Goal: Task Accomplishment & Management: Manage account settings

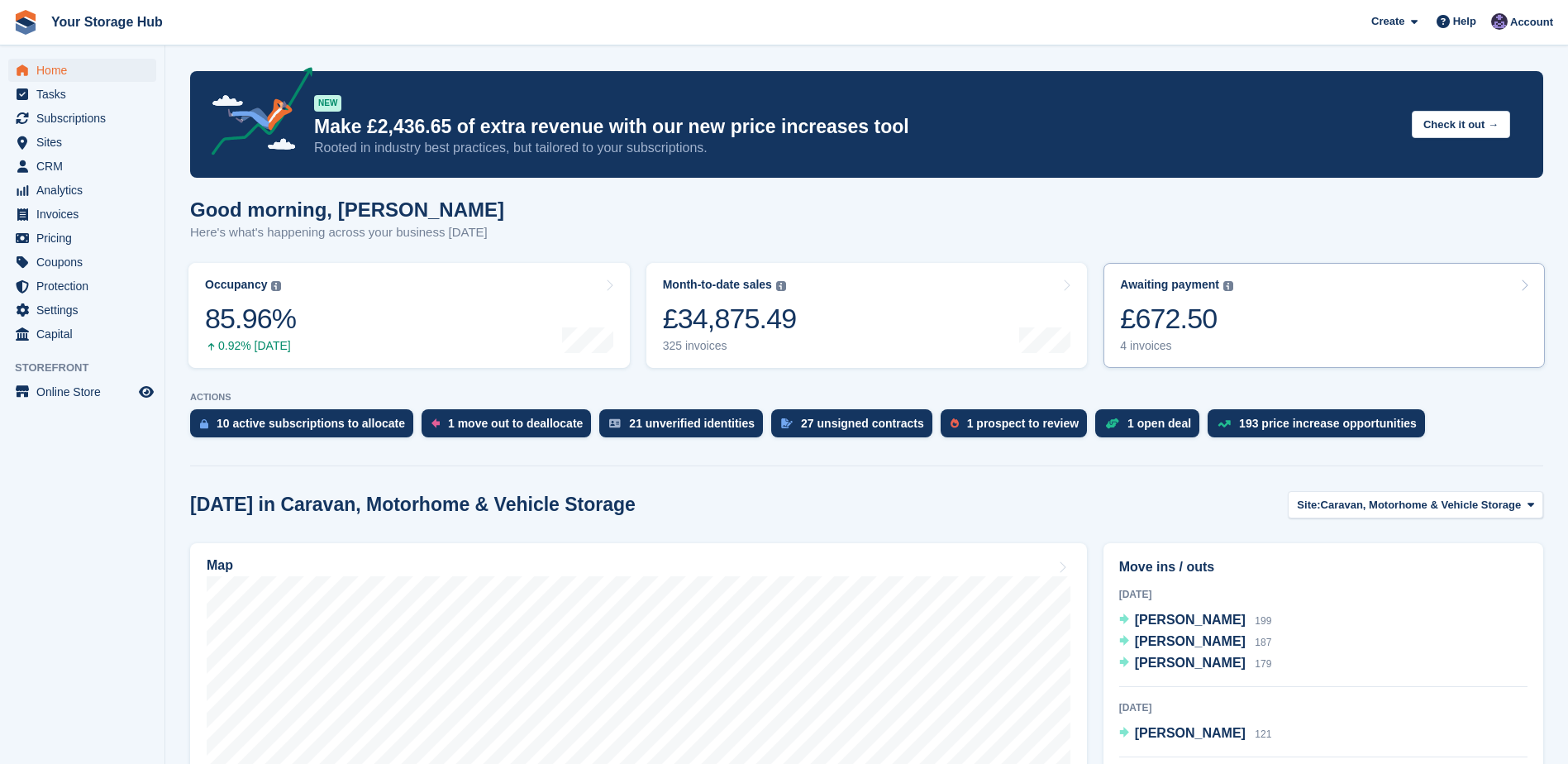
click at [1232, 330] on link "Awaiting payment The total outstanding balance on all open invoices. £672.50 4 …" at bounding box center [1324, 315] width 441 height 105
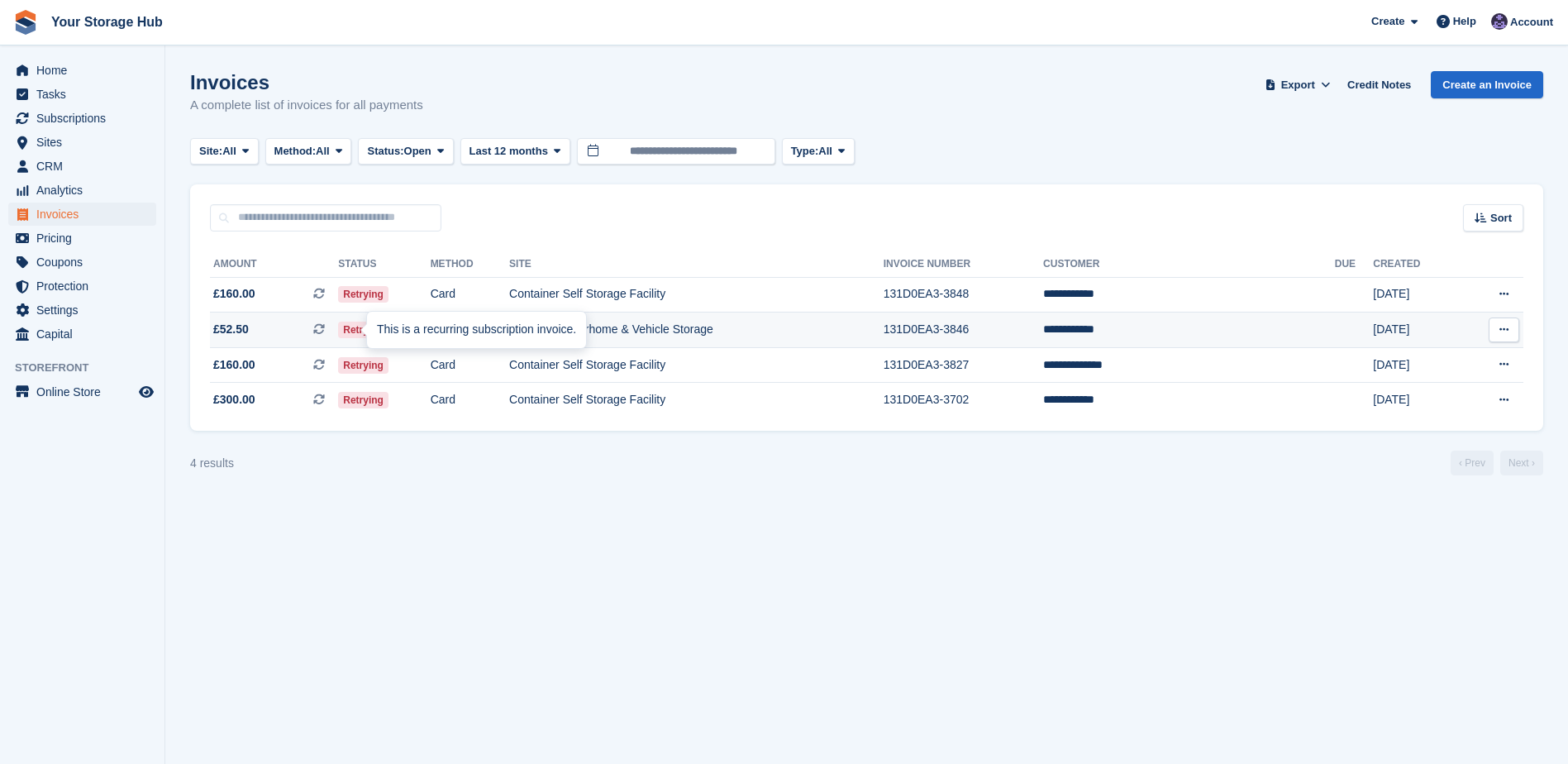
click at [332, 329] on span "£52.50 This is a recurring subscription invoice. This is a recurring subscripti…" at bounding box center [274, 329] width 128 height 17
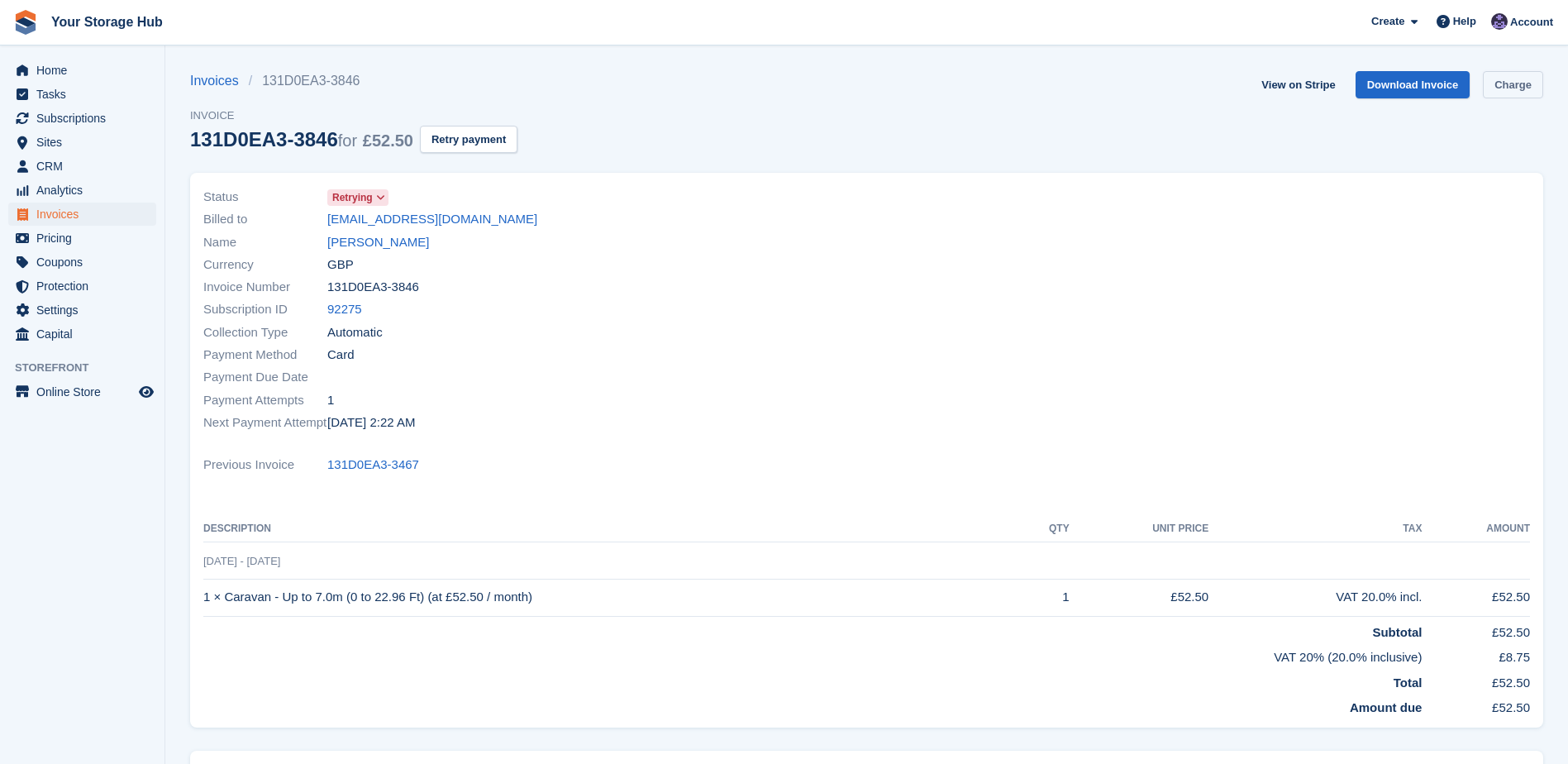
click at [1524, 83] on link "Charge" at bounding box center [1513, 84] width 60 height 27
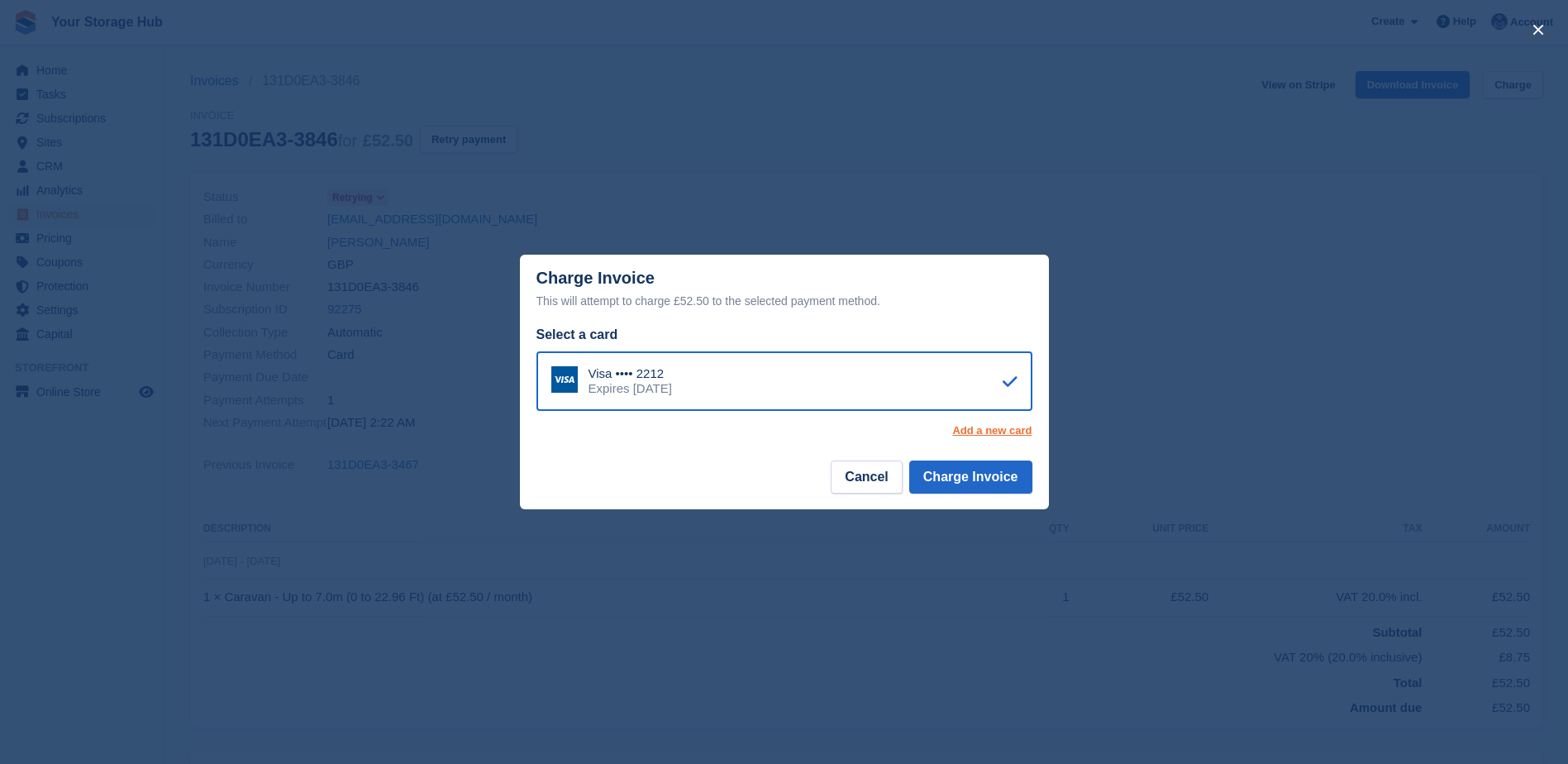
click at [988, 430] on link "Add a new card" at bounding box center [992, 431] width 79 height 13
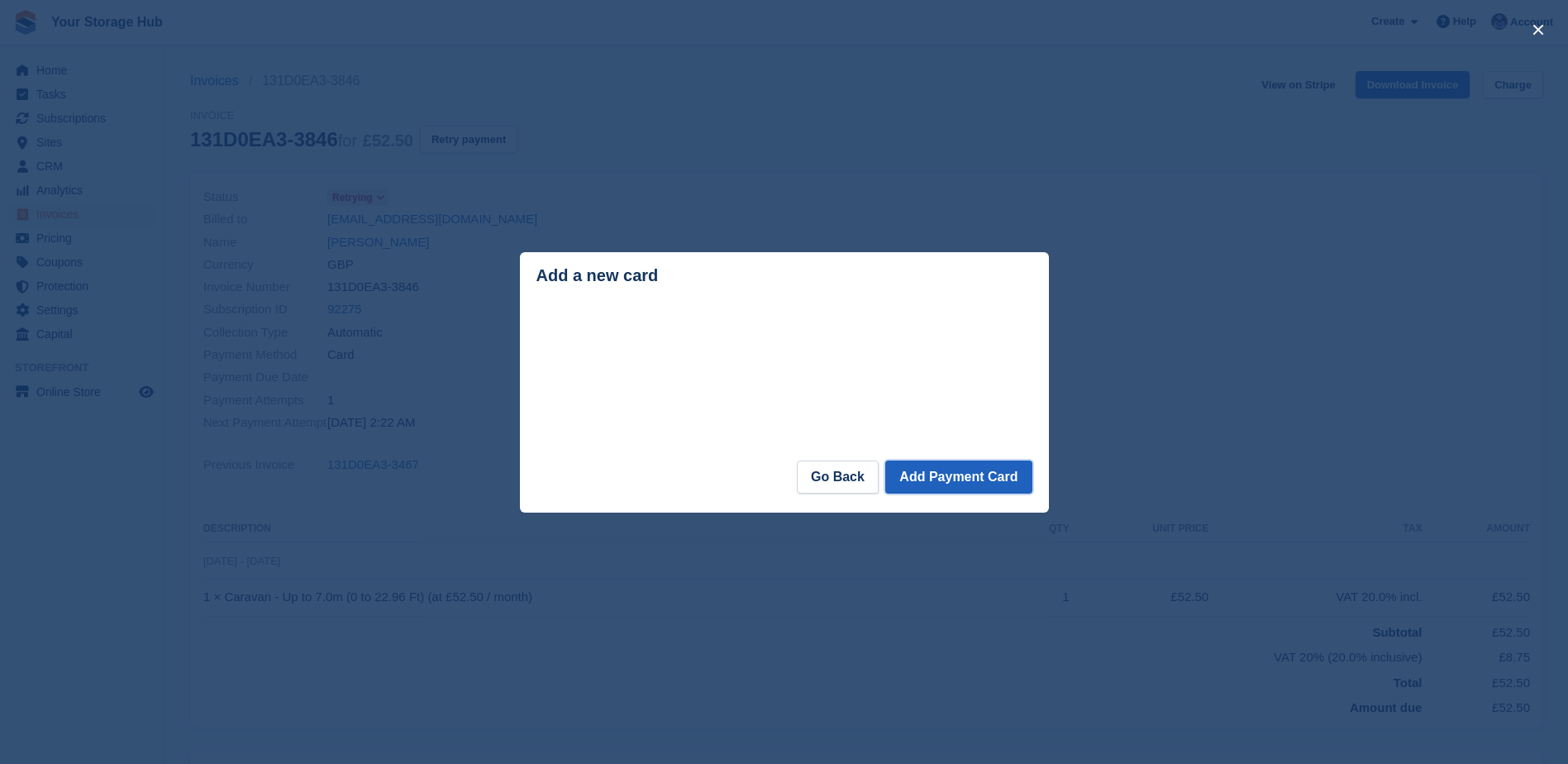
click at [982, 478] on button "Add Payment Card" at bounding box center [958, 477] width 146 height 33
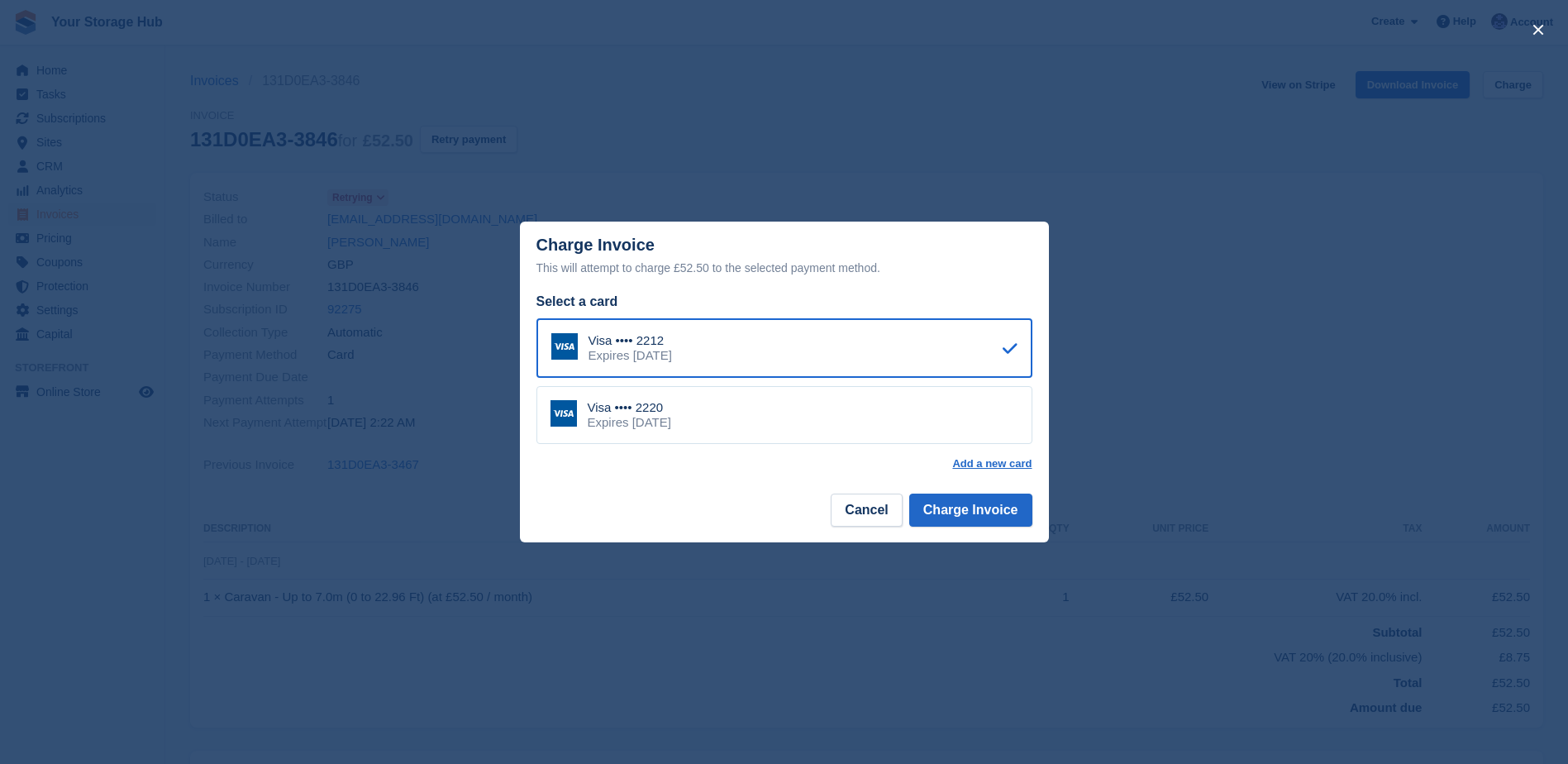
click at [721, 409] on div "Visa •••• 2220 Expires October 2029" at bounding box center [784, 415] width 496 height 58
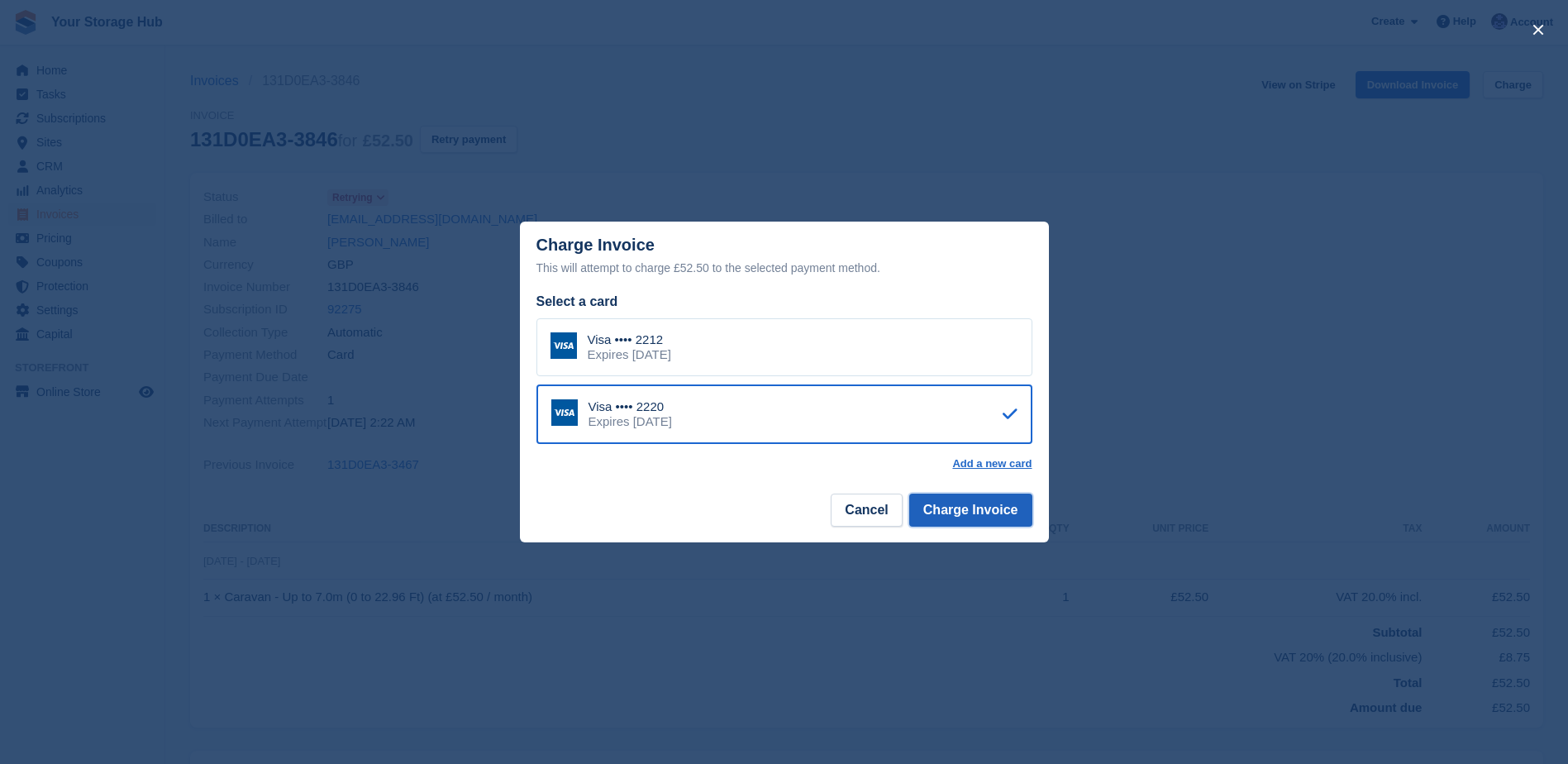
click at [975, 521] on button "Charge Invoice" at bounding box center [970, 510] width 123 height 33
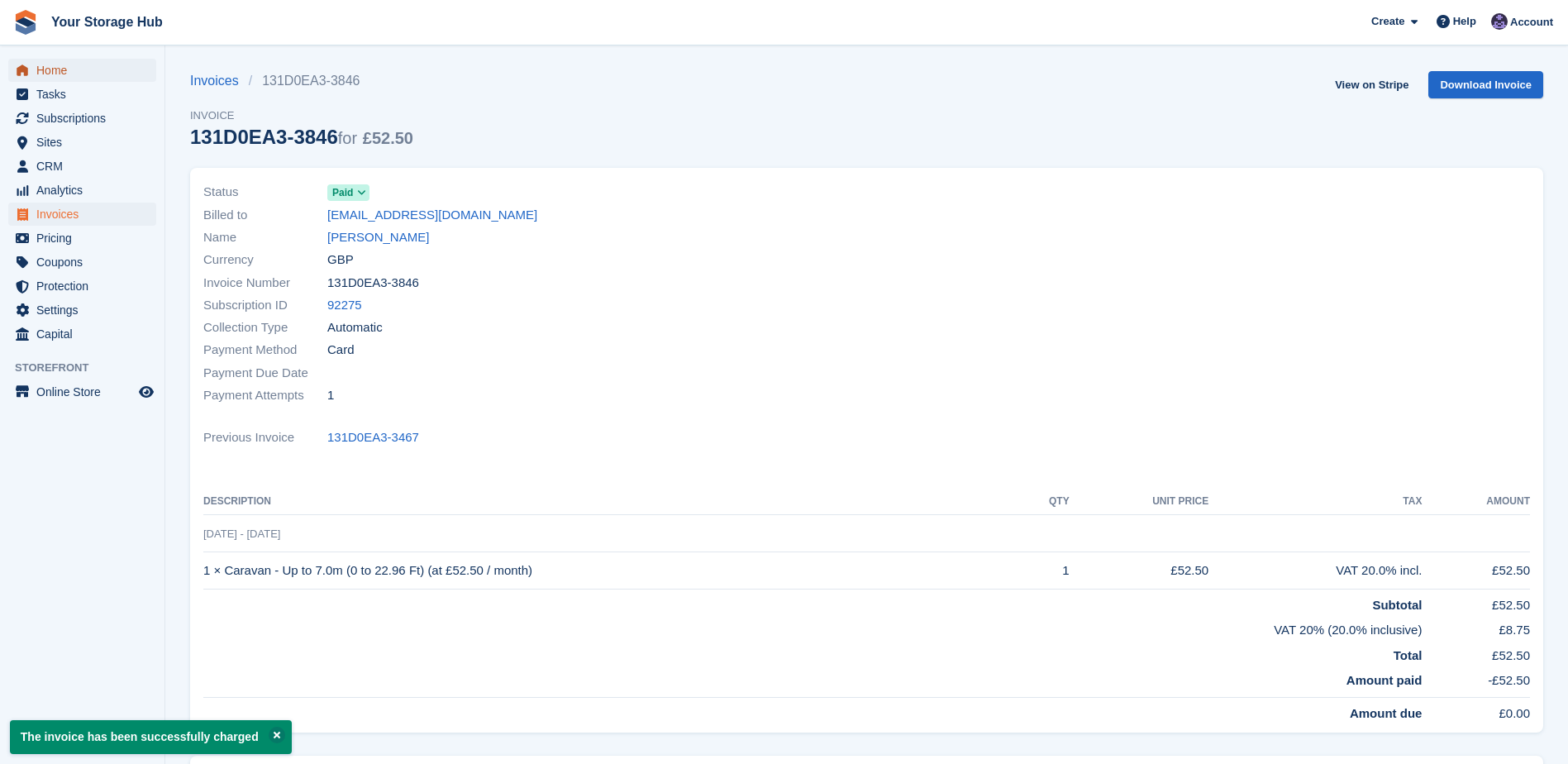
click at [71, 76] on span "Home" at bounding box center [86, 70] width 99 height 23
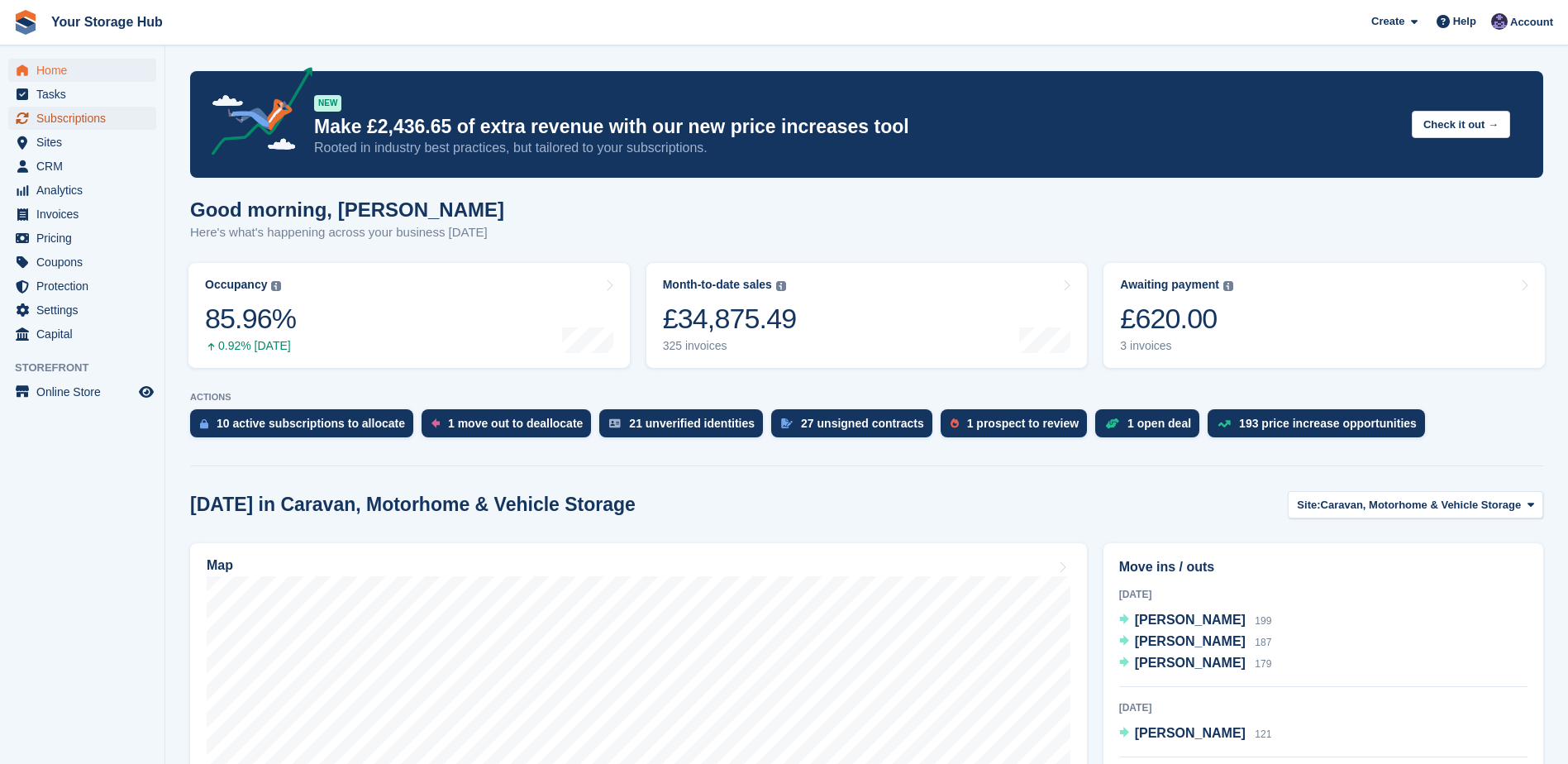
click at [88, 115] on span "Subscriptions" at bounding box center [86, 118] width 99 height 23
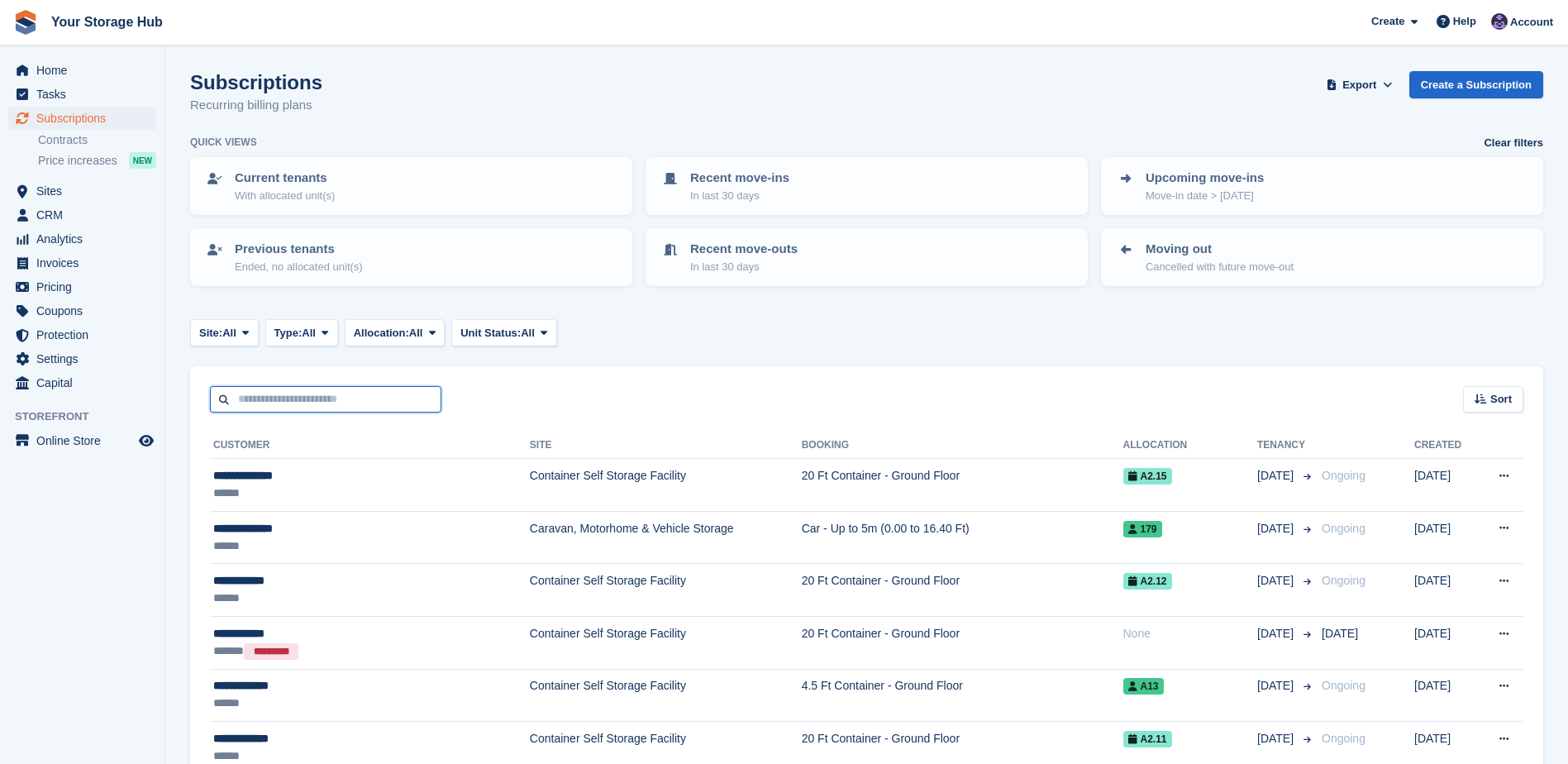
click at [317, 398] on input "text" at bounding box center [326, 399] width 231 height 27
type input "********"
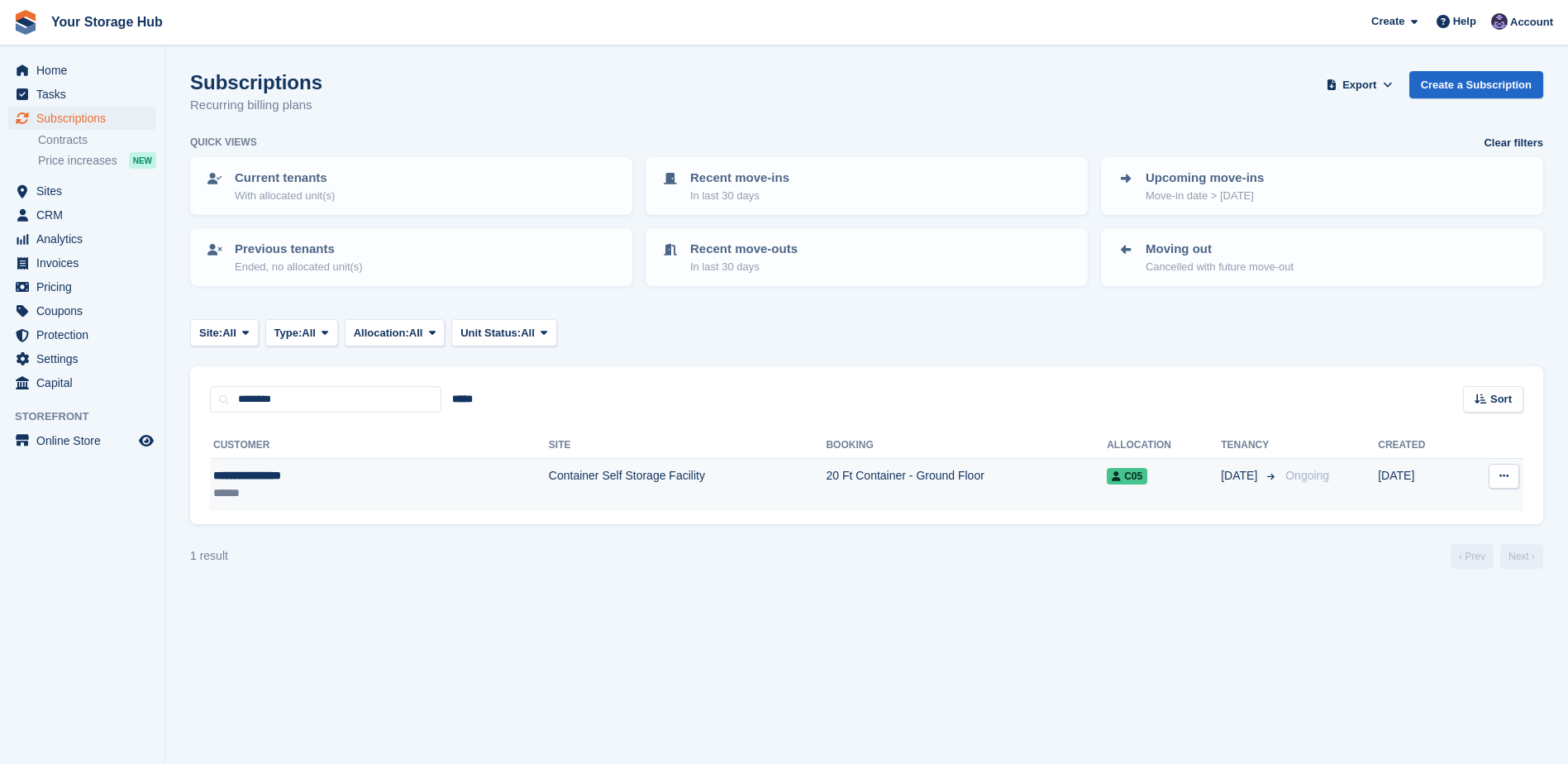
click at [1107, 473] on span "C05" at bounding box center [1127, 476] width 41 height 17
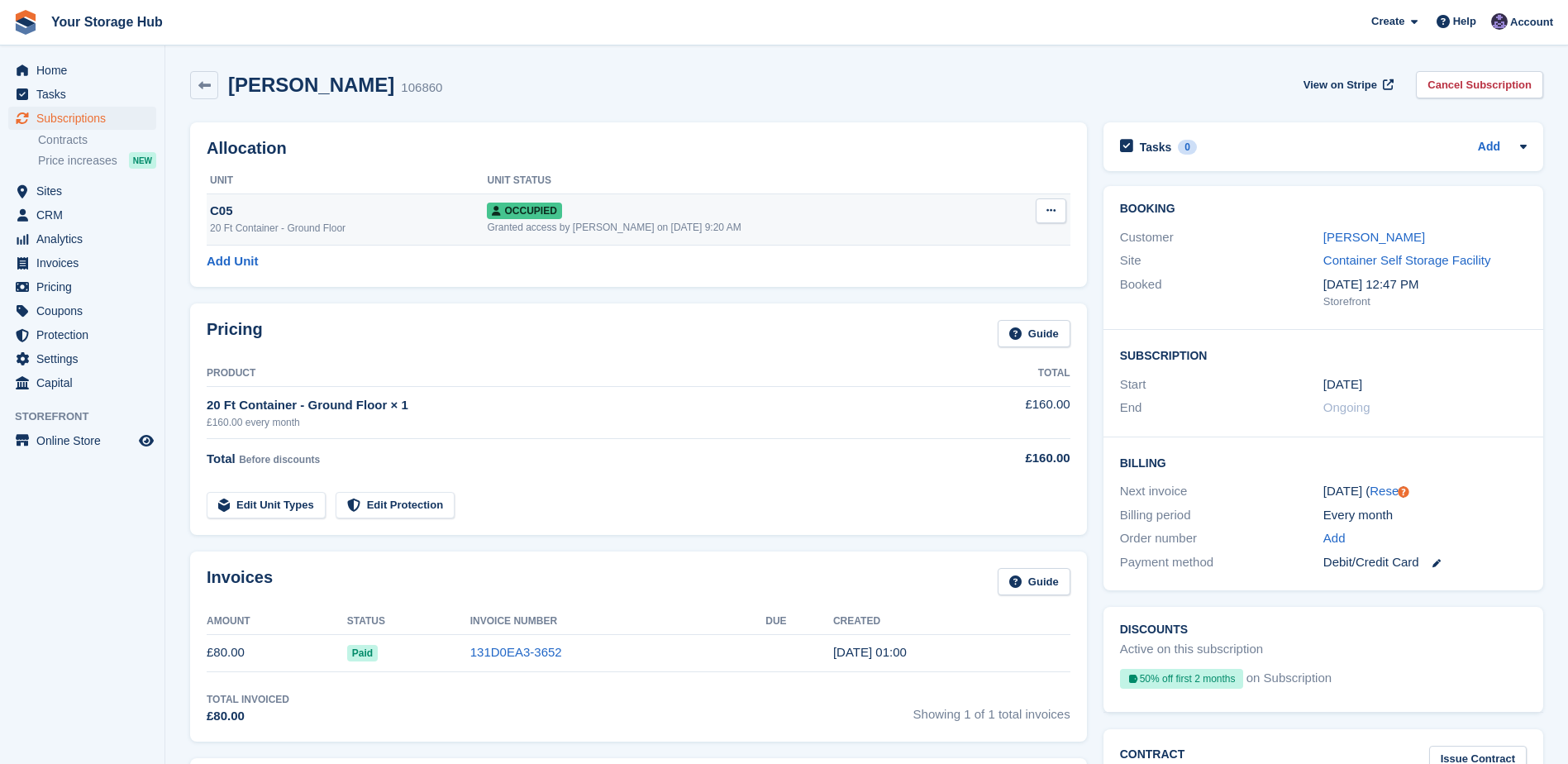
click at [1053, 212] on icon at bounding box center [1051, 210] width 9 height 11
drag, startPoint x: 967, startPoint y: 304, endPoint x: 865, endPoint y: 55, distance: 269.1
click at [967, 304] on p "Deallocate" at bounding box center [987, 300] width 144 height 21
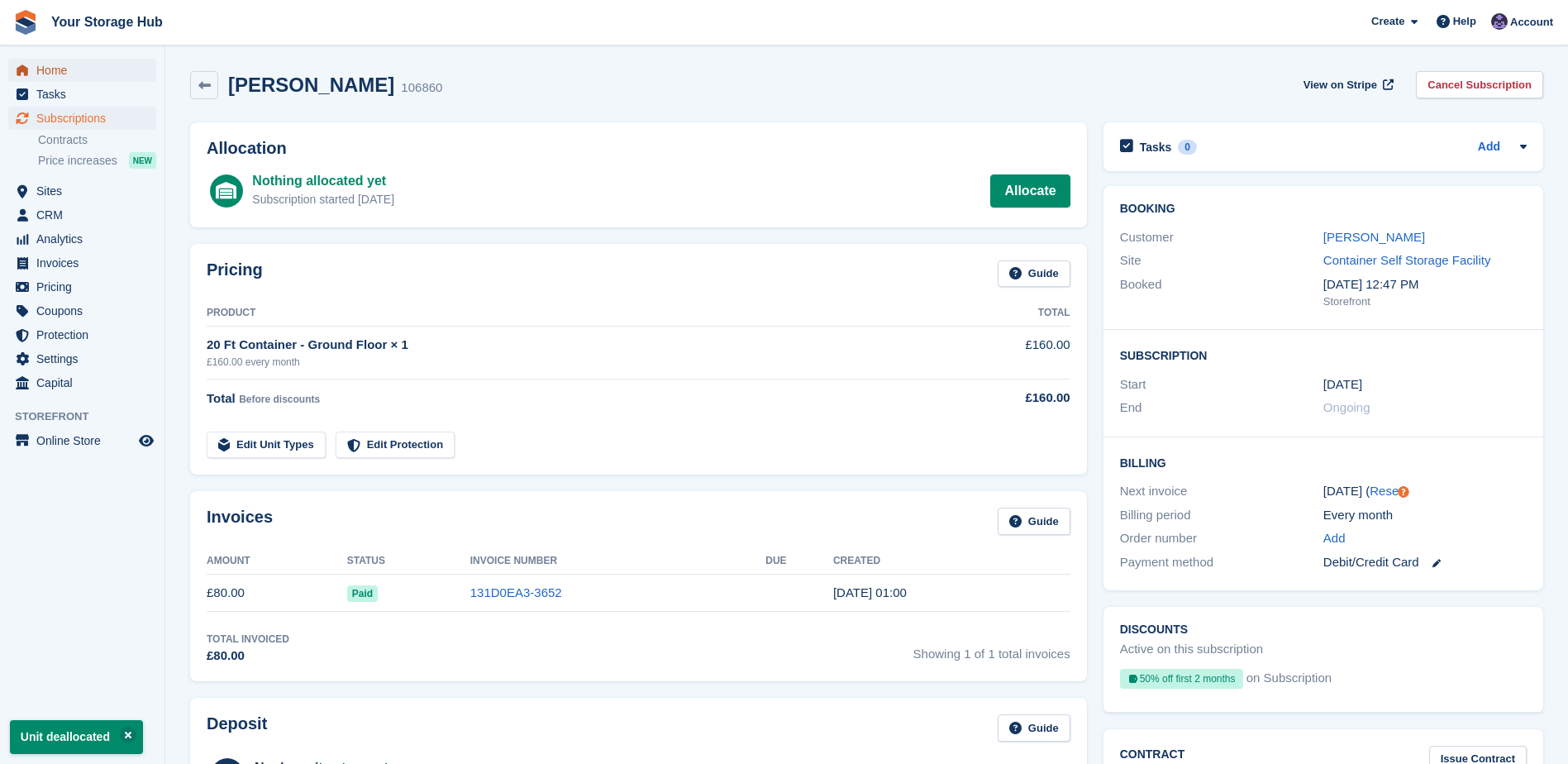
click at [29, 72] on span "menu" at bounding box center [22, 70] width 20 height 20
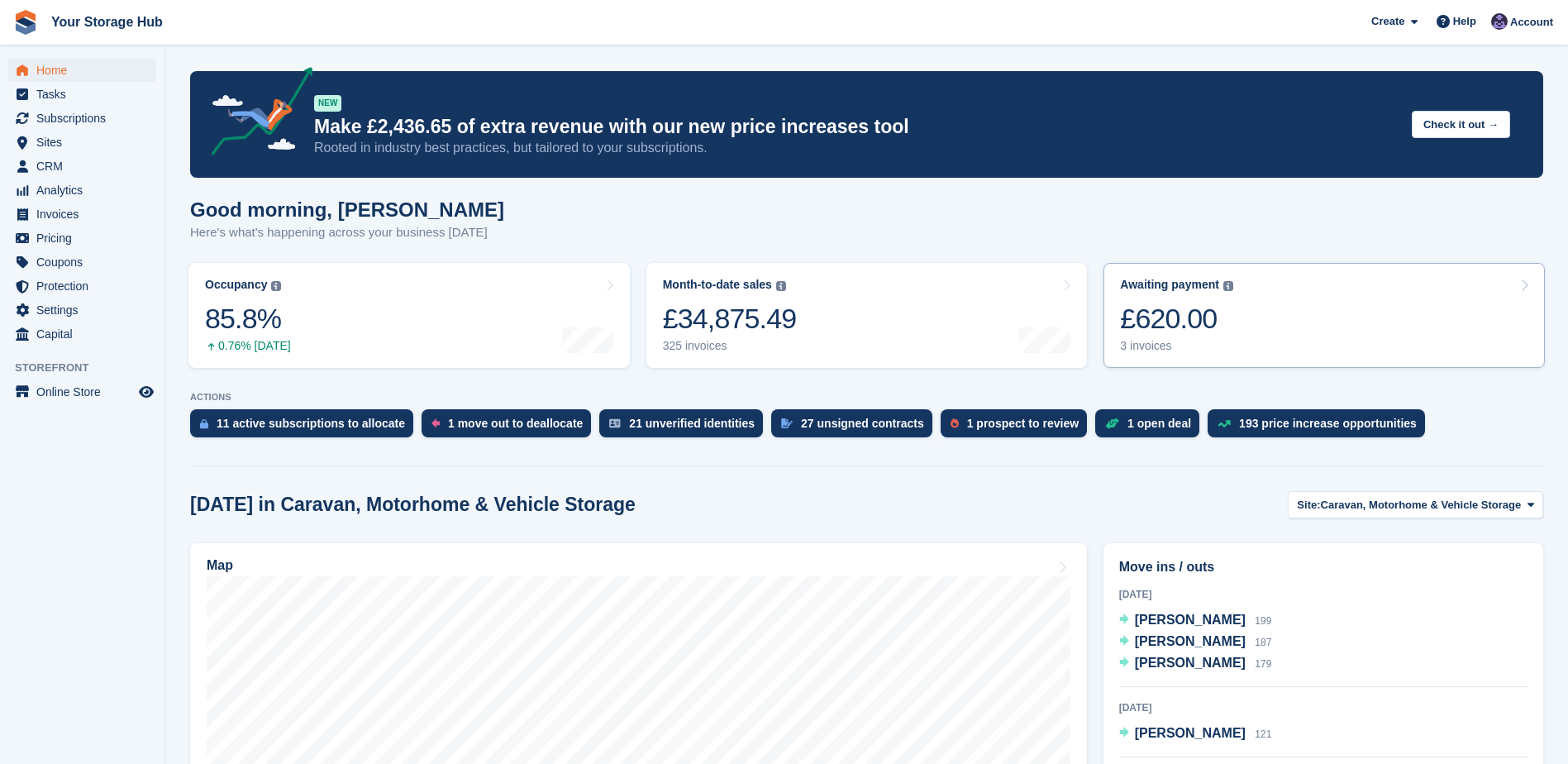
click at [1167, 313] on div "£620.00" at bounding box center [1176, 318] width 113 height 34
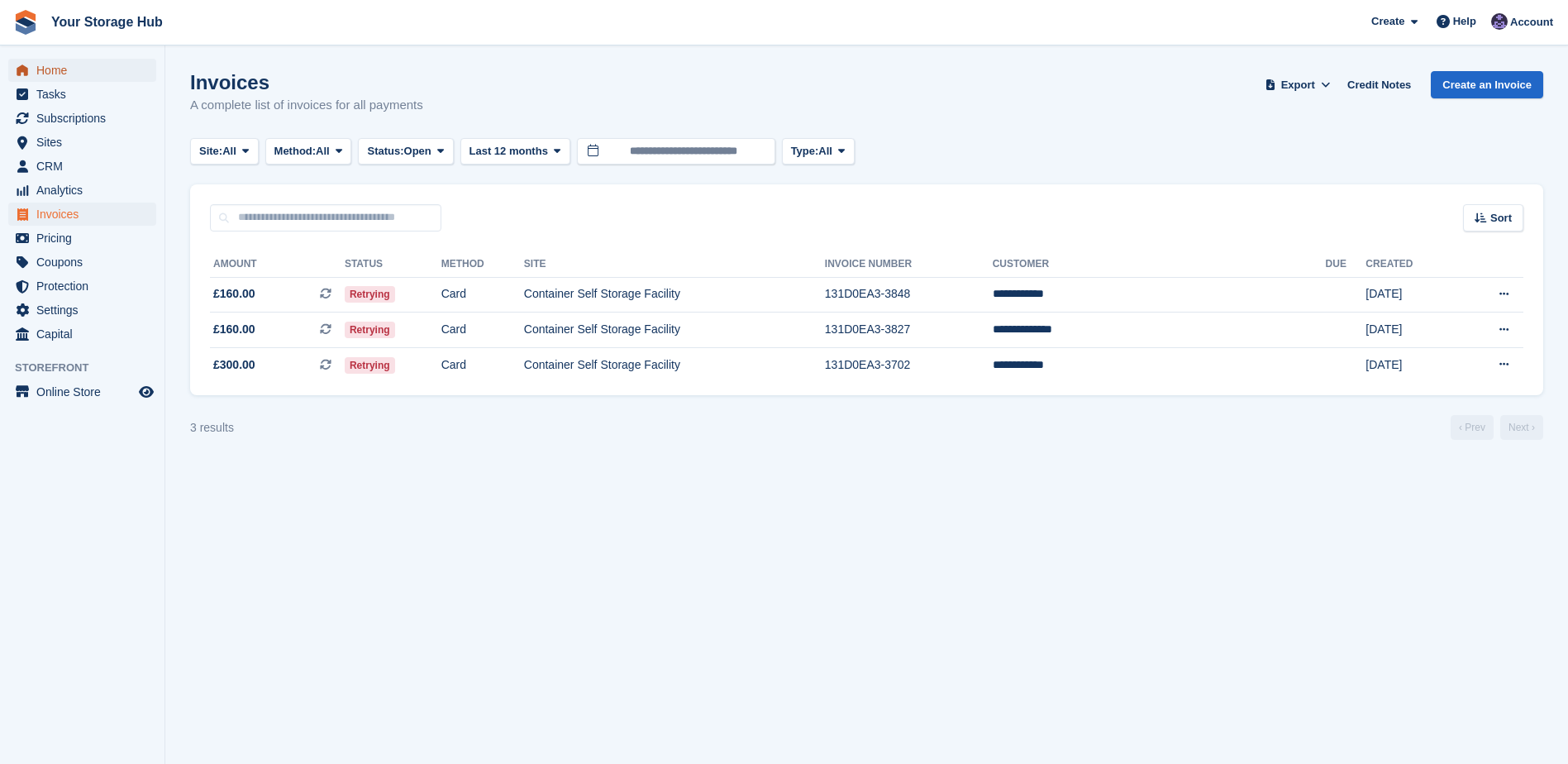
click at [55, 72] on span "Home" at bounding box center [86, 70] width 99 height 23
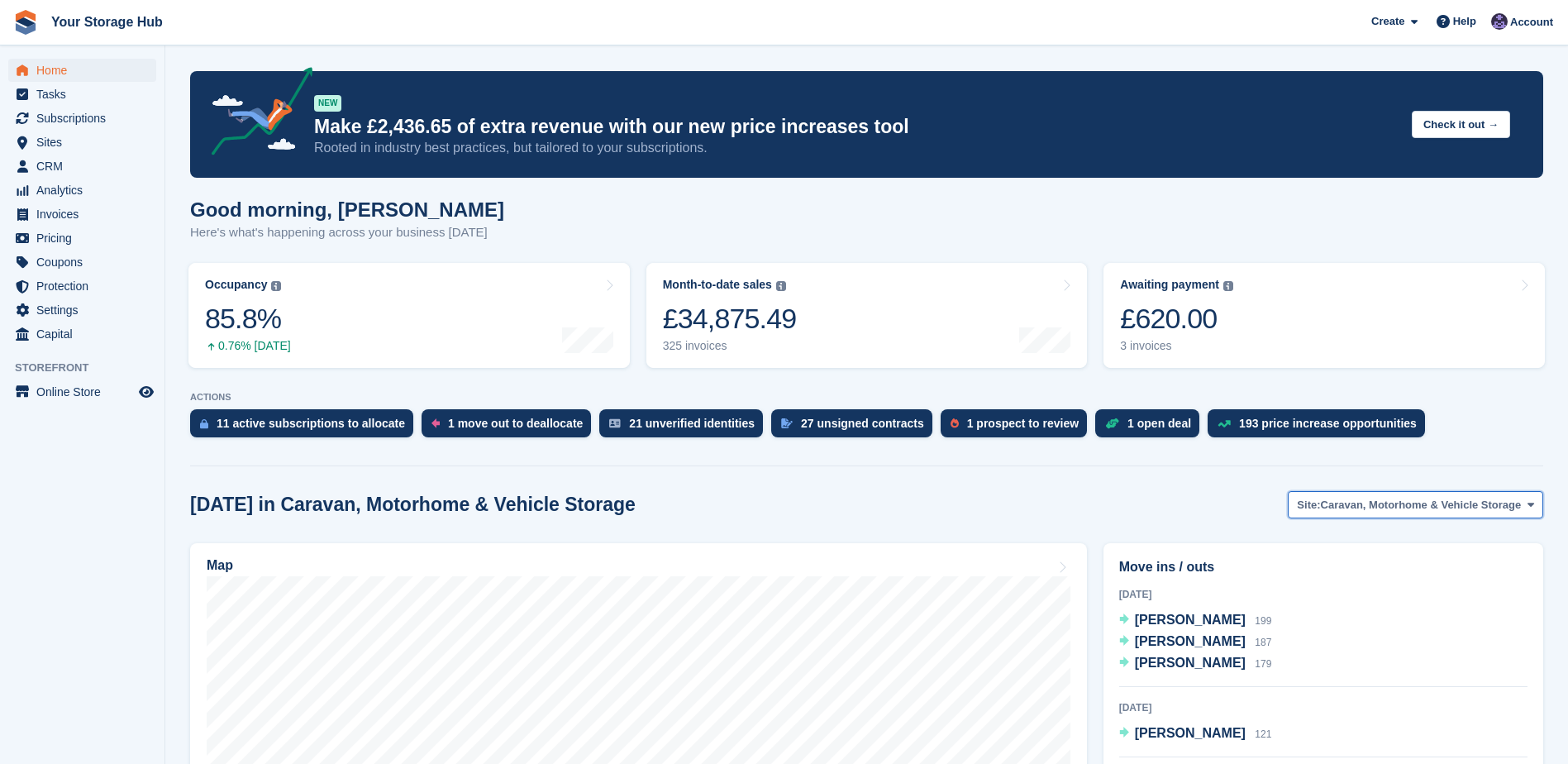
click at [1324, 514] on button "Site: Caravan, Motorhome & Vehicle Storage" at bounding box center [1415, 504] width 255 height 27
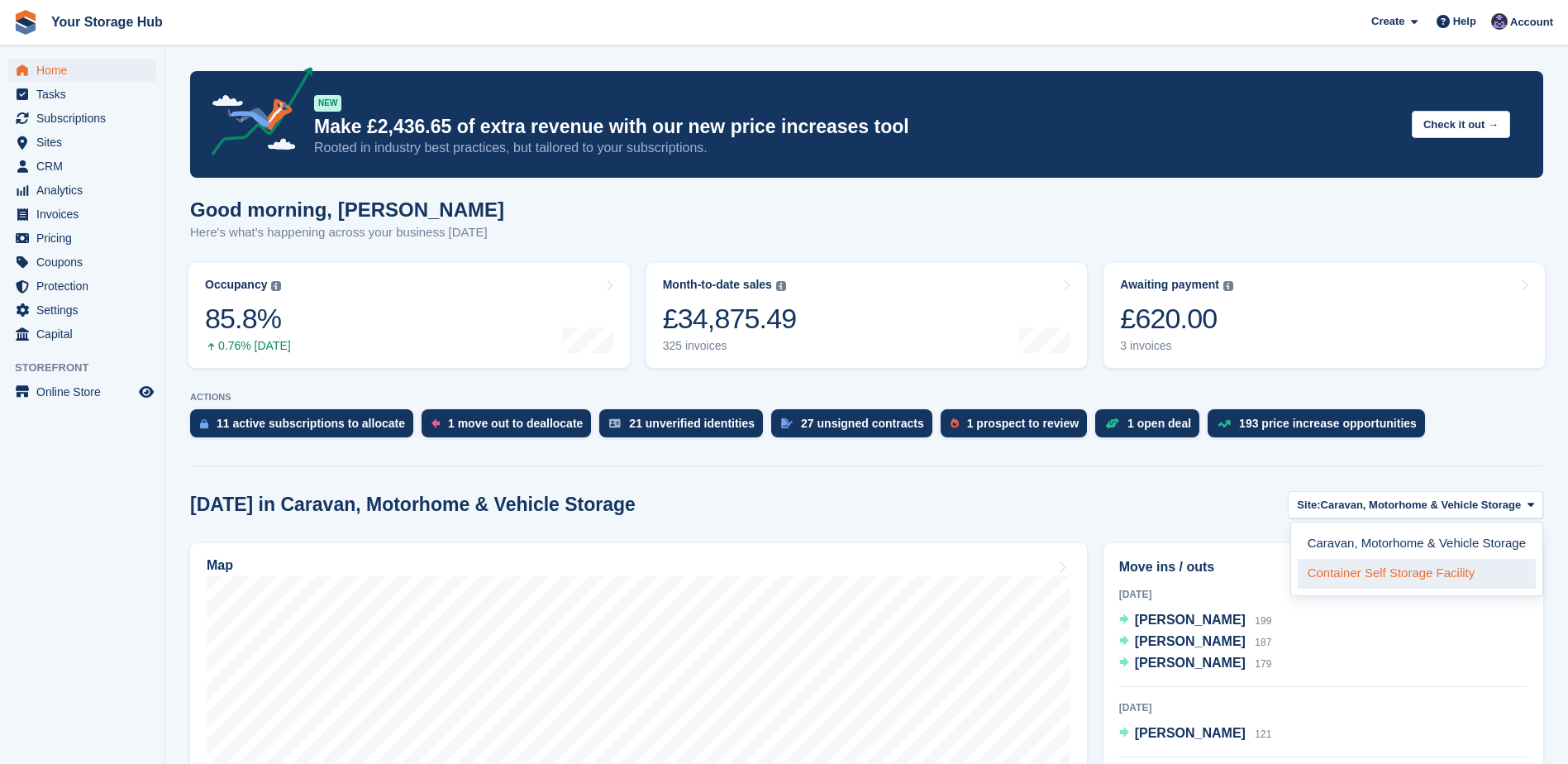
click at [1335, 574] on link "Container Self Storage Facility" at bounding box center [1417, 574] width 238 height 30
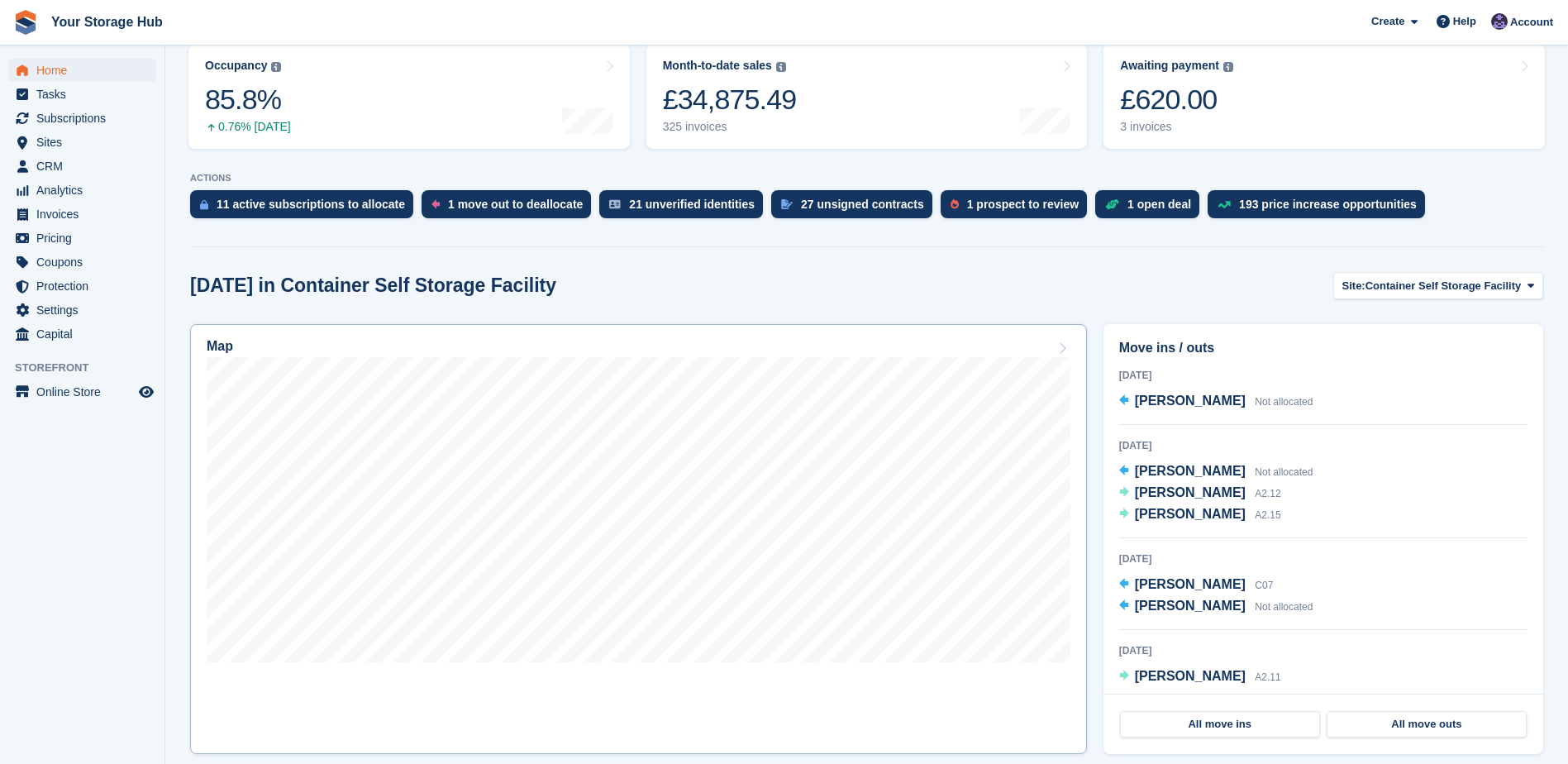
scroll to position [248, 0]
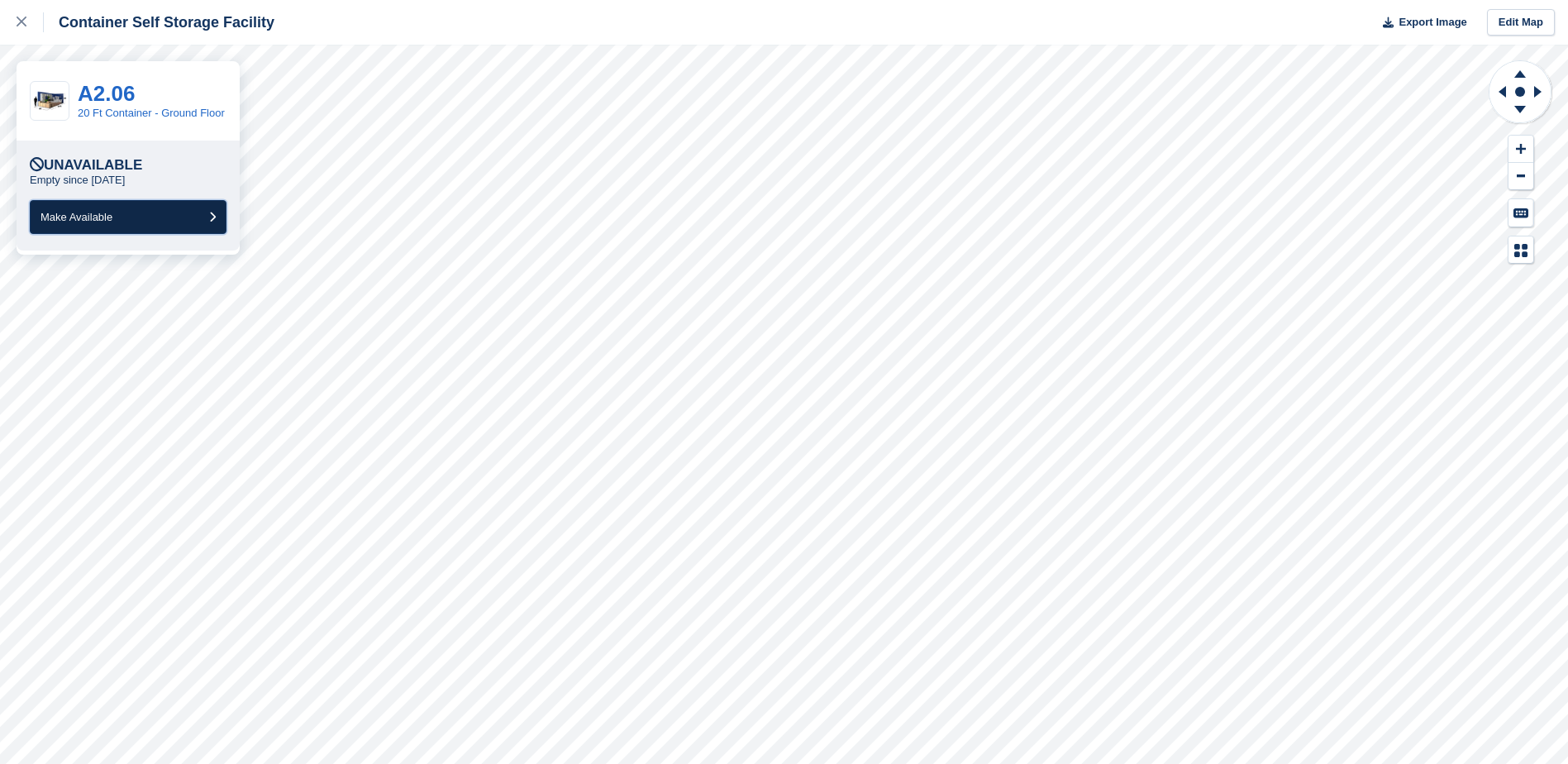
click at [135, 216] on button "Make Available" at bounding box center [128, 217] width 197 height 34
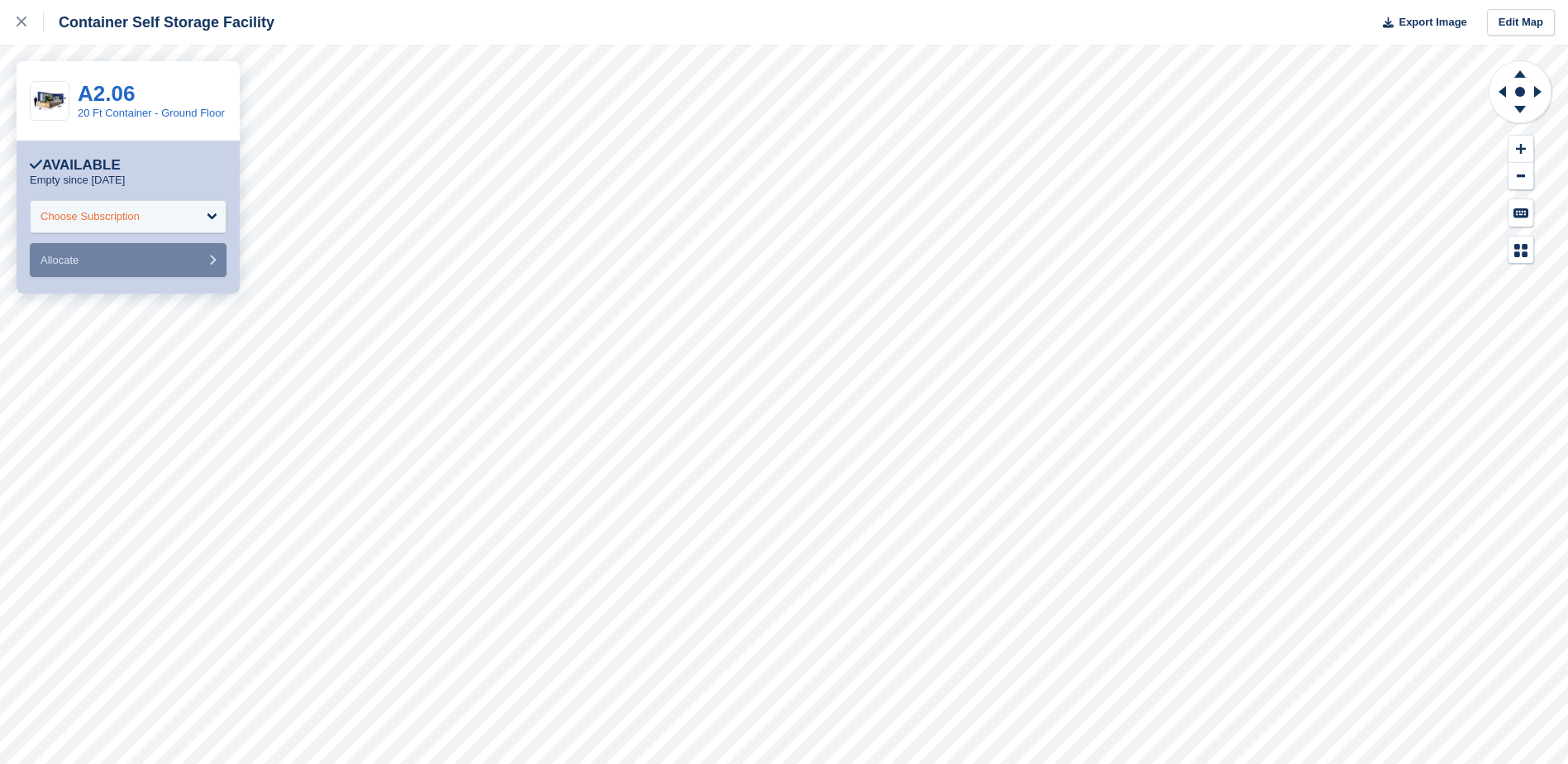
click at [145, 218] on div "Choose Subscription" at bounding box center [128, 217] width 197 height 33
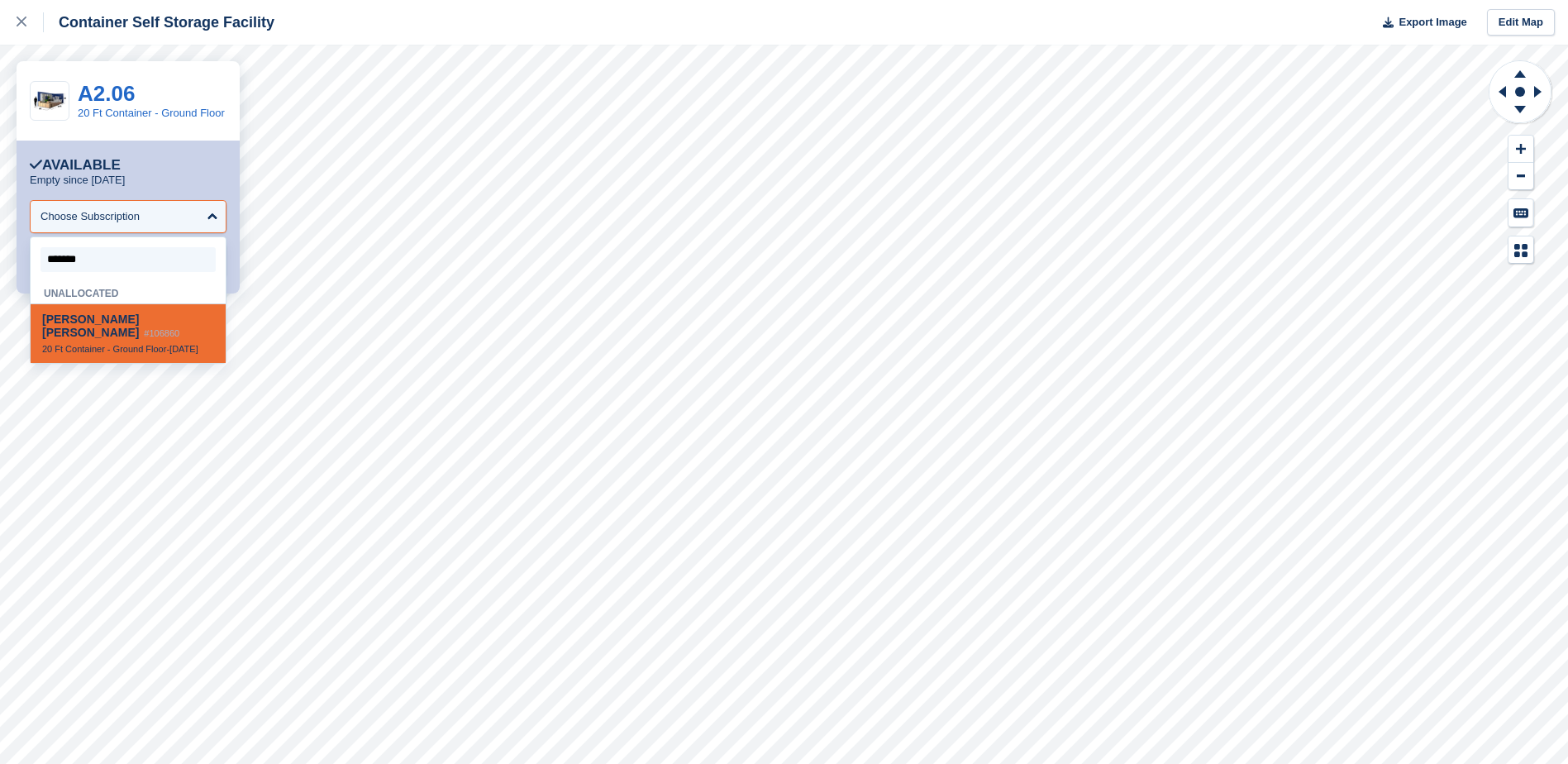
type input "********"
select select "******"
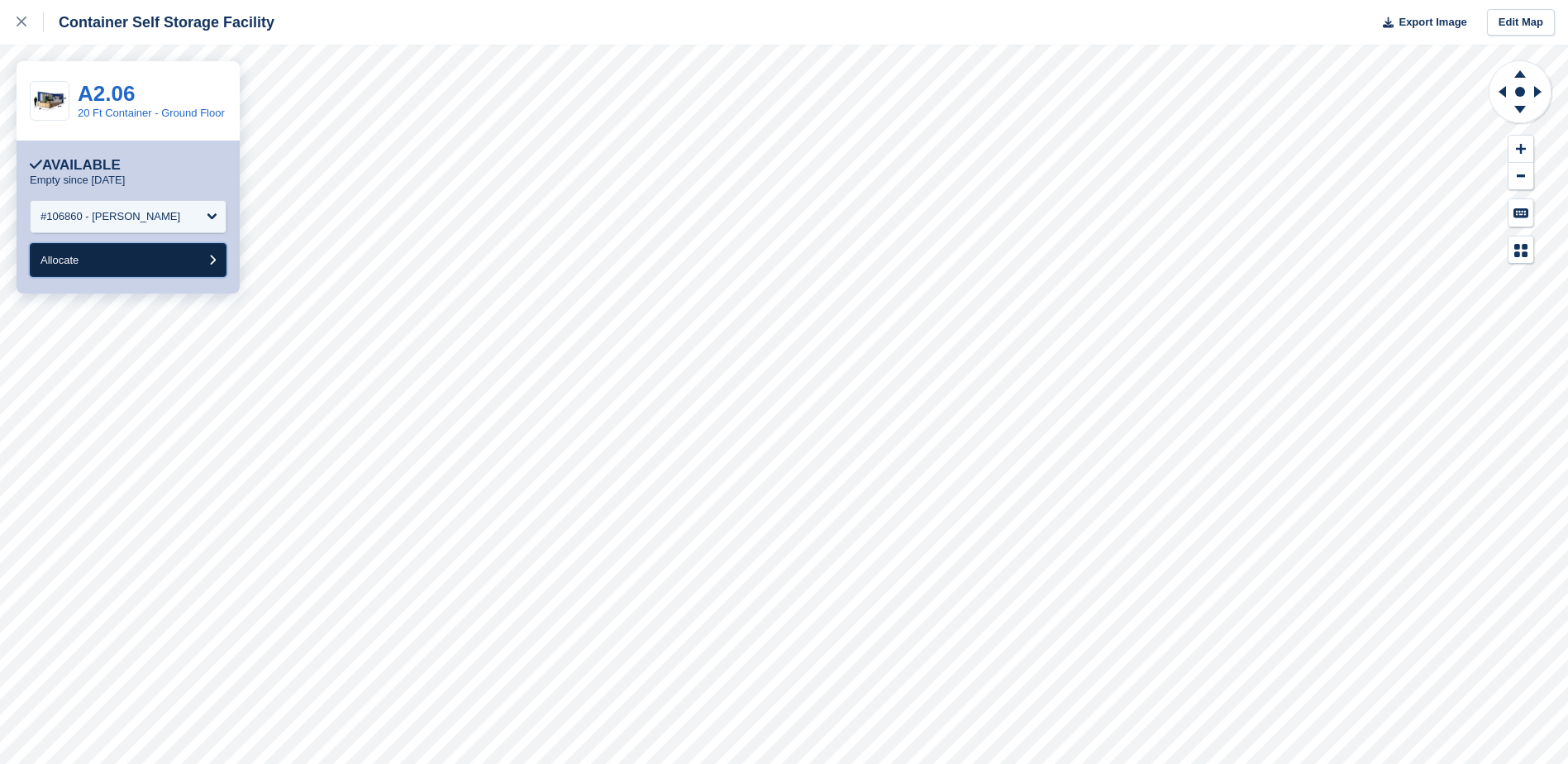
click at [143, 267] on button "Allocate" at bounding box center [128, 260] width 197 height 34
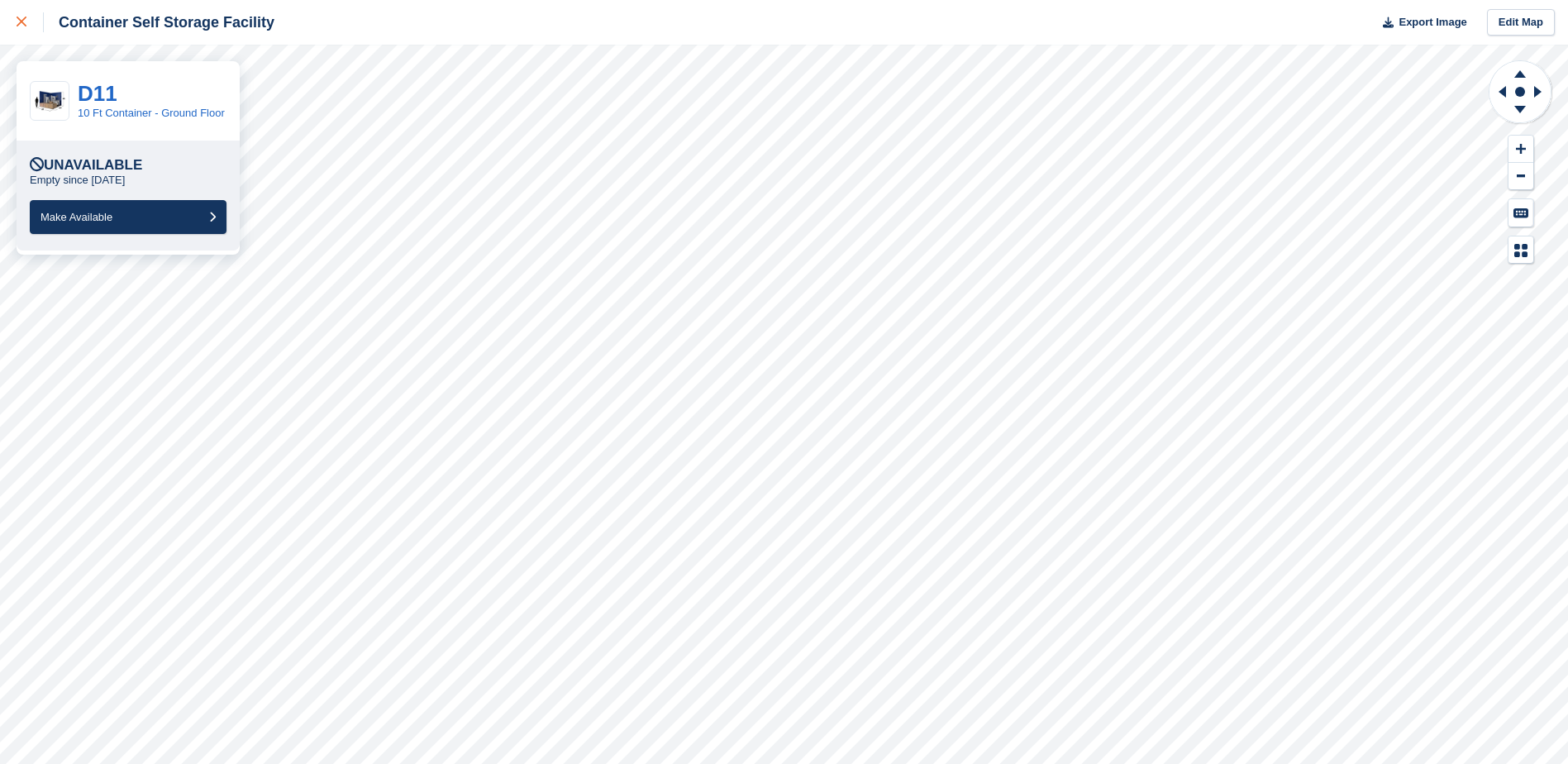
click at [20, 12] on div at bounding box center [30, 22] width 27 height 20
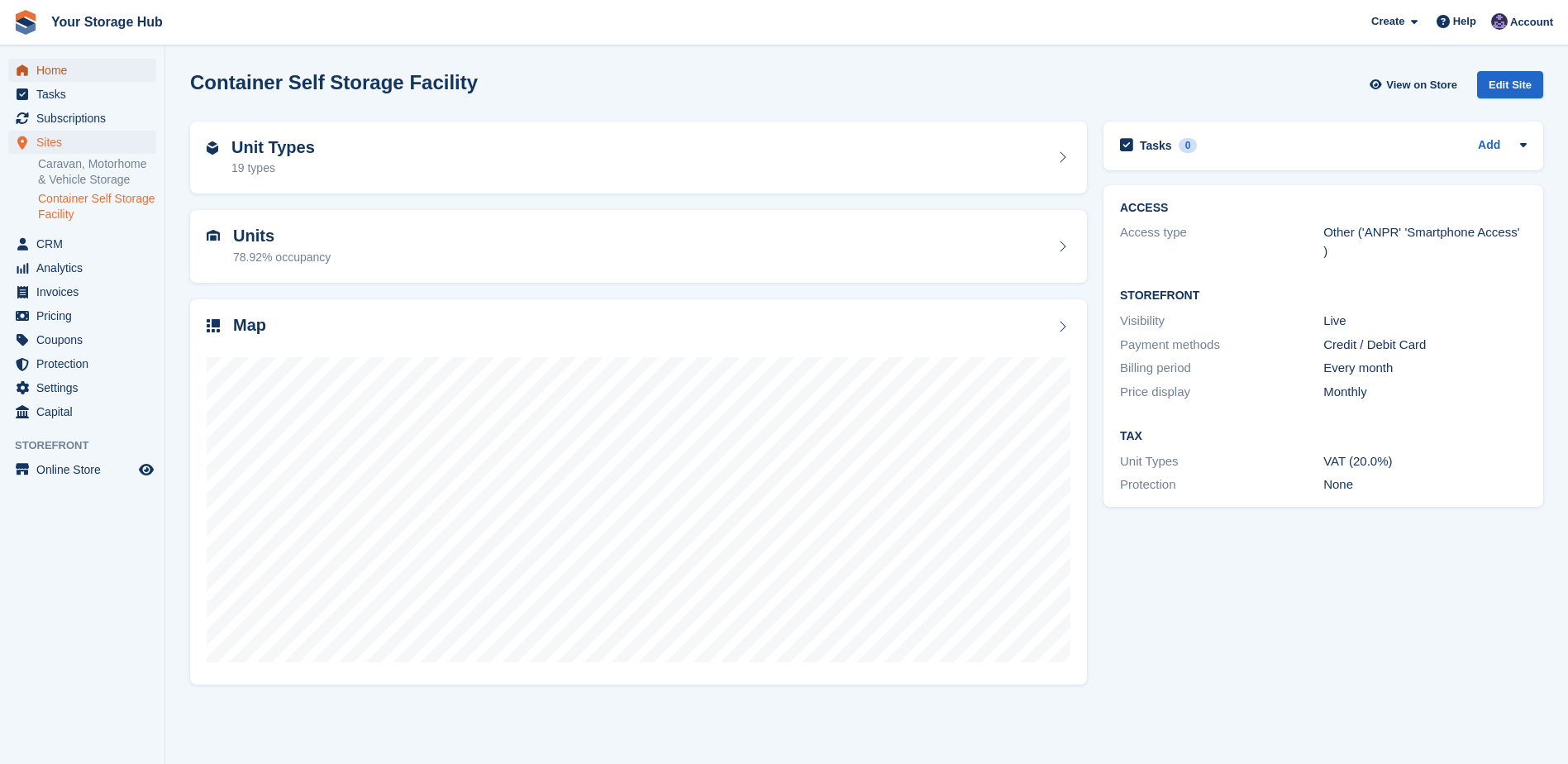
click at [50, 75] on span "Home" at bounding box center [86, 70] width 99 height 23
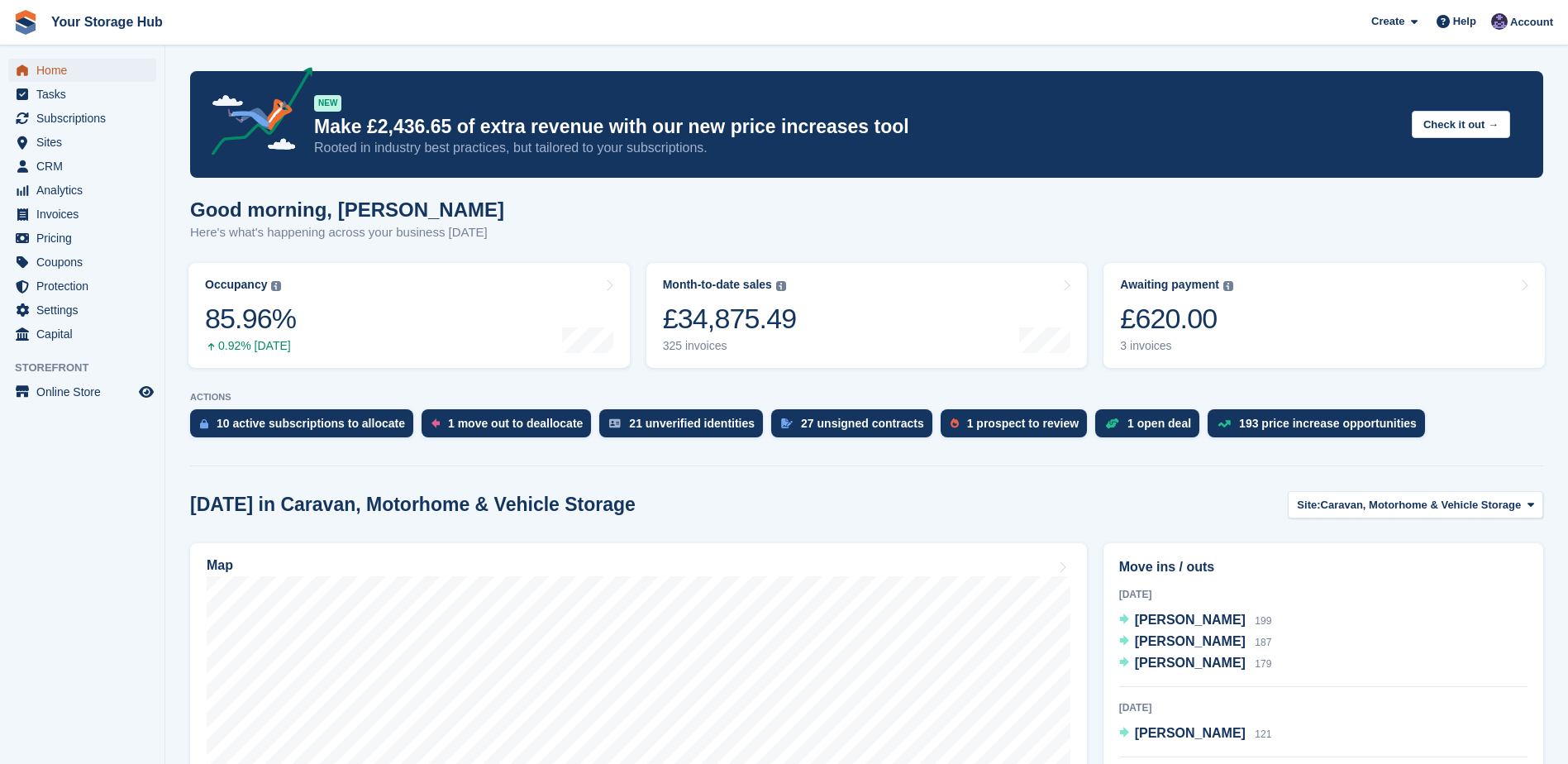
click at [50, 75] on span "Home" at bounding box center [86, 70] width 99 height 23
click at [56, 70] on span "Home" at bounding box center [86, 70] width 99 height 23
click at [1188, 374] on turbo-frame "Awaiting payment The total outstanding balance on all open invoices. £620.00 3 …" at bounding box center [1324, 315] width 458 height 122
click at [1199, 329] on div "£620.00" at bounding box center [1176, 318] width 113 height 34
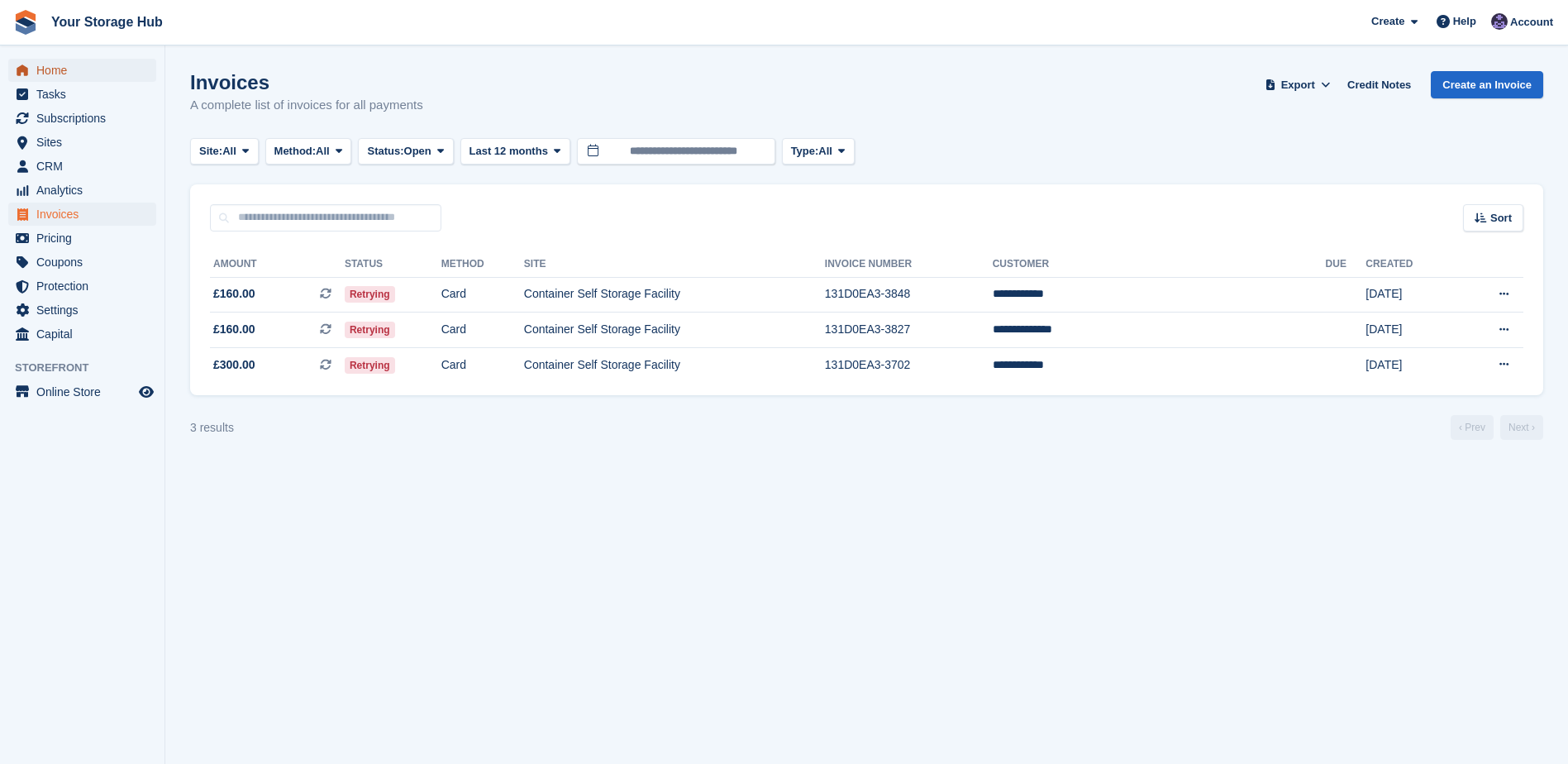
click at [51, 64] on span "Home" at bounding box center [86, 70] width 99 height 23
